Goal: Transaction & Acquisition: Purchase product/service

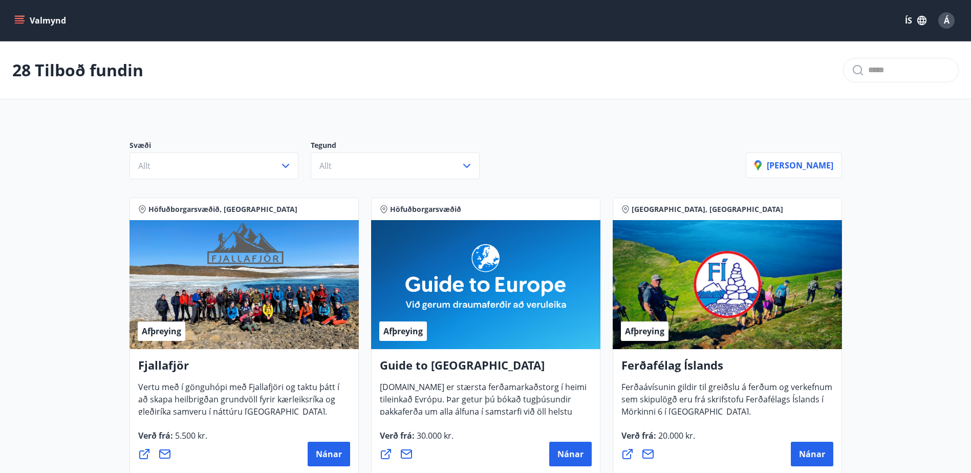
click at [18, 18] on icon "menu" at bounding box center [19, 18] width 9 height 1
drag, startPoint x: 482, startPoint y: 84, endPoint x: 230, endPoint y: 1, distance: 265.0
click at [480, 83] on div "28 Tilboð fundin" at bounding box center [485, 70] width 971 height 58
click at [16, 18] on icon "menu" at bounding box center [19, 18] width 9 height 1
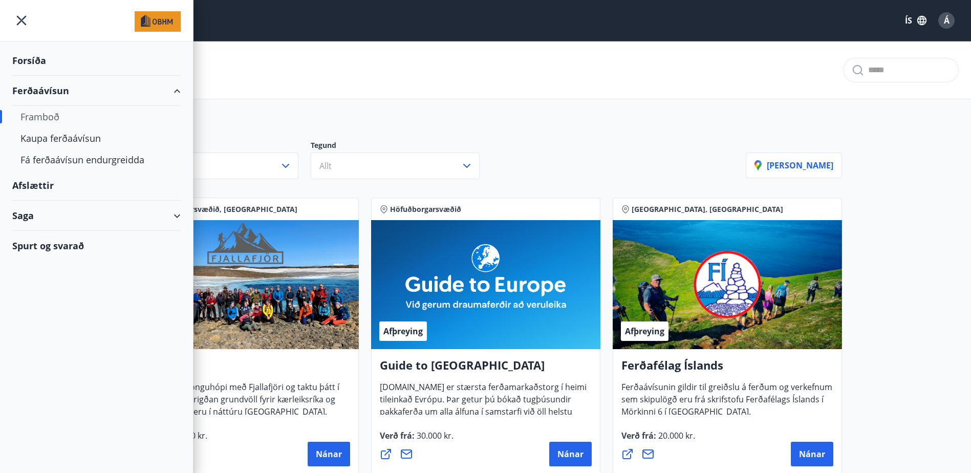
click at [32, 88] on div "Ferðaávísun" at bounding box center [96, 91] width 168 height 30
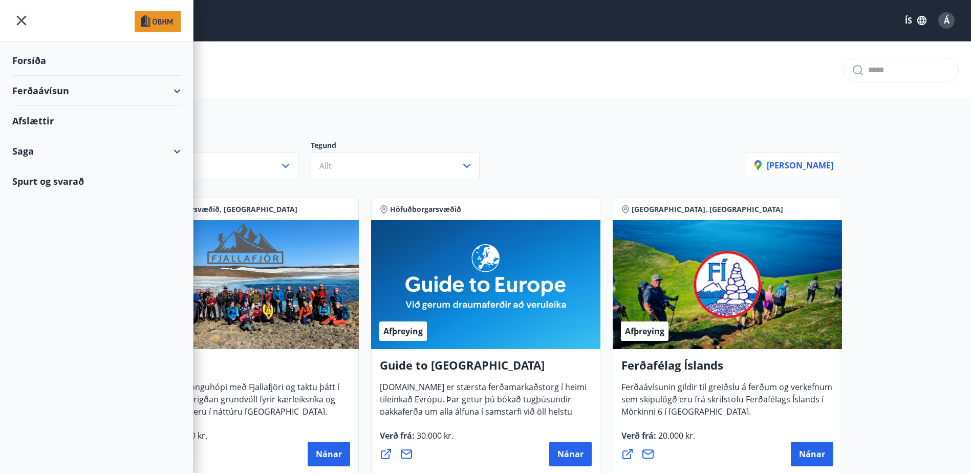
click at [32, 88] on div "Ferðaávísun" at bounding box center [96, 91] width 168 height 30
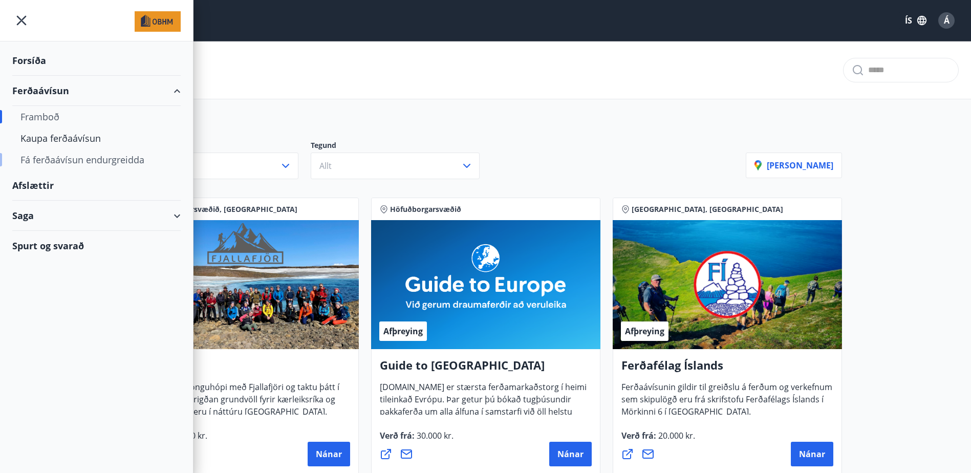
click at [55, 160] on div "Fá ferðaávísun endurgreidda" at bounding box center [96, 159] width 152 height 21
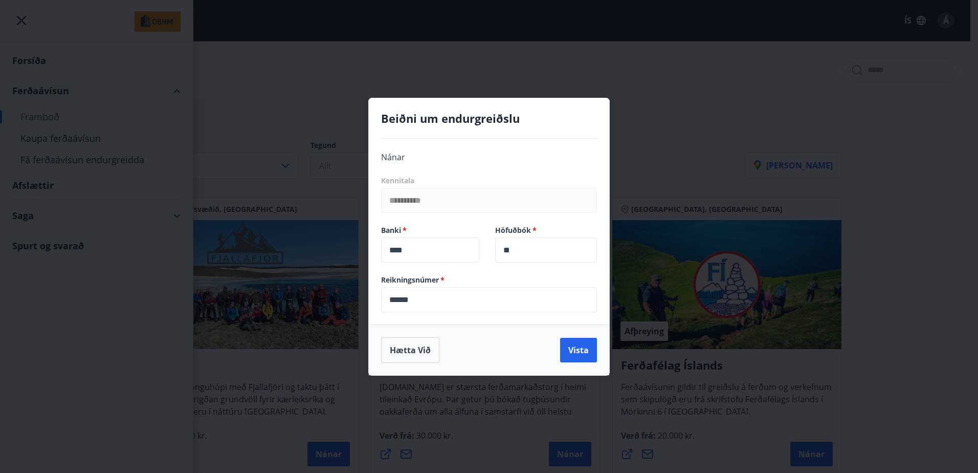
click at [292, 64] on div "**********" at bounding box center [489, 236] width 978 height 473
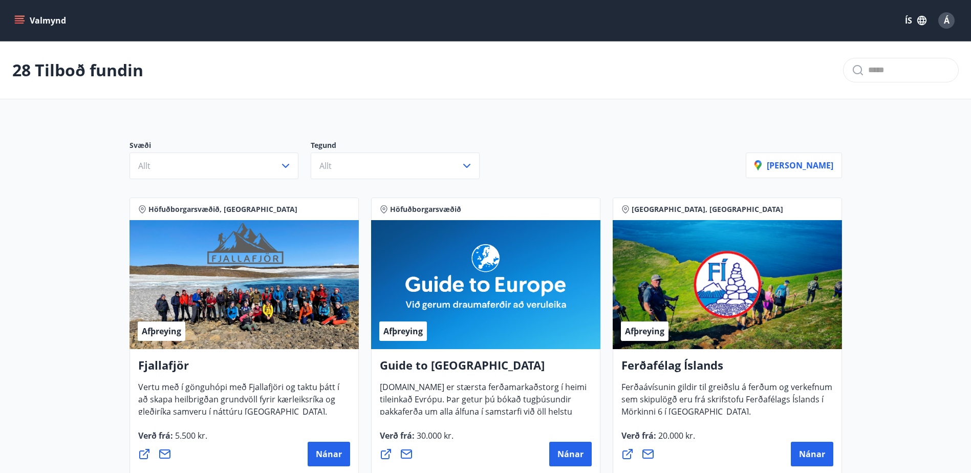
click at [19, 19] on icon "menu" at bounding box center [19, 20] width 10 height 10
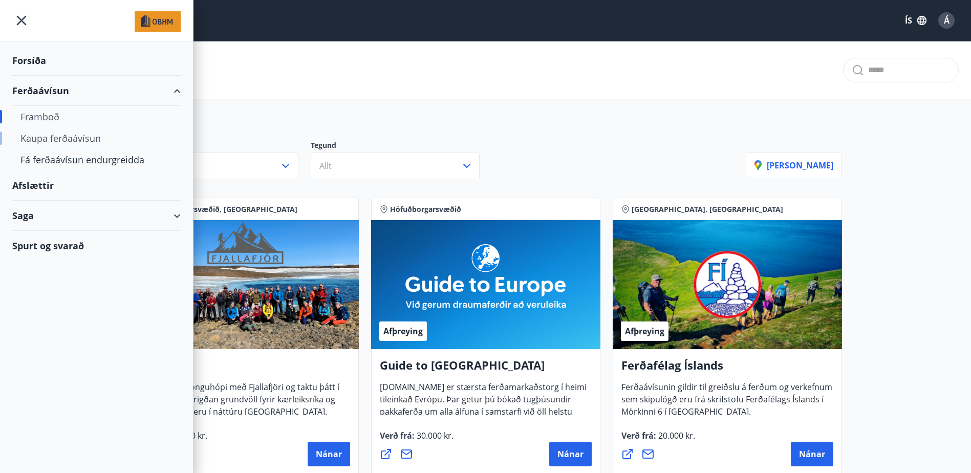
click at [70, 138] on div "Kaupa ferðaávísun" at bounding box center [96, 137] width 152 height 21
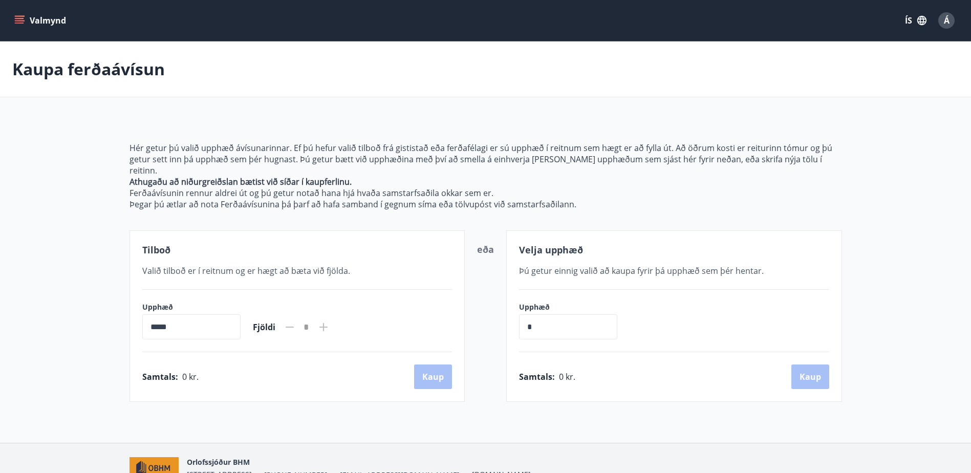
click at [215, 252] on div "Tilboð Valið tilboð er í reitnum og er hægt að [PERSON_NAME] við fjölda. Upphæð…" at bounding box center [297, 315] width 336 height 171
drag, startPoint x: 417, startPoint y: 249, endPoint x: 412, endPoint y: 249, distance: 5.1
click at [416, 249] on div "Tilboð Valið tilboð er í reitnum og er hægt að [PERSON_NAME] við fjölda. Upphæð…" at bounding box center [297, 315] width 336 height 171
click at [325, 247] on div "Tilboð Valið tilboð er í reitnum og er hægt að [PERSON_NAME] við fjölda. Upphæð…" at bounding box center [297, 315] width 336 height 171
